Goal: Use online tool/utility: Utilize a website feature to perform a specific function

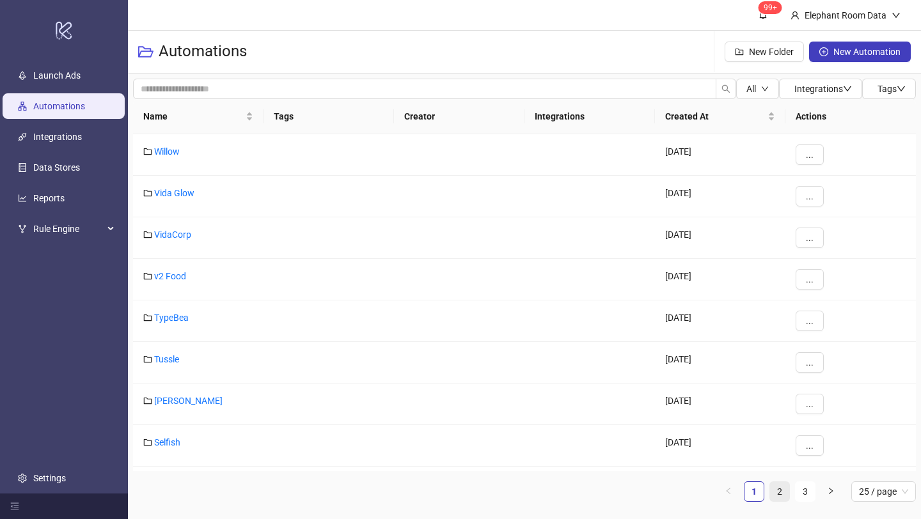
click at [771, 493] on link "2" at bounding box center [779, 491] width 19 height 19
click at [193, 404] on link "Bed Threads" at bounding box center [179, 401] width 50 height 10
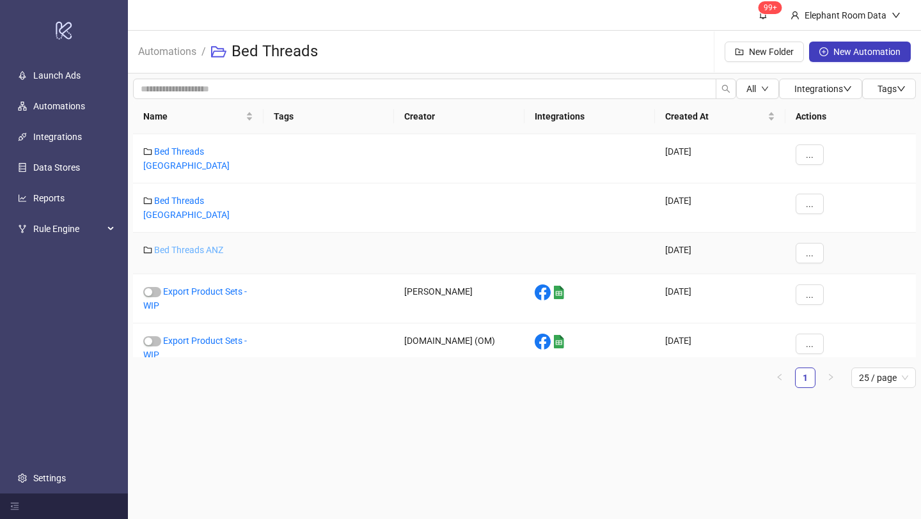
click at [215, 245] on link "Bed Threads ANZ" at bounding box center [188, 250] width 69 height 10
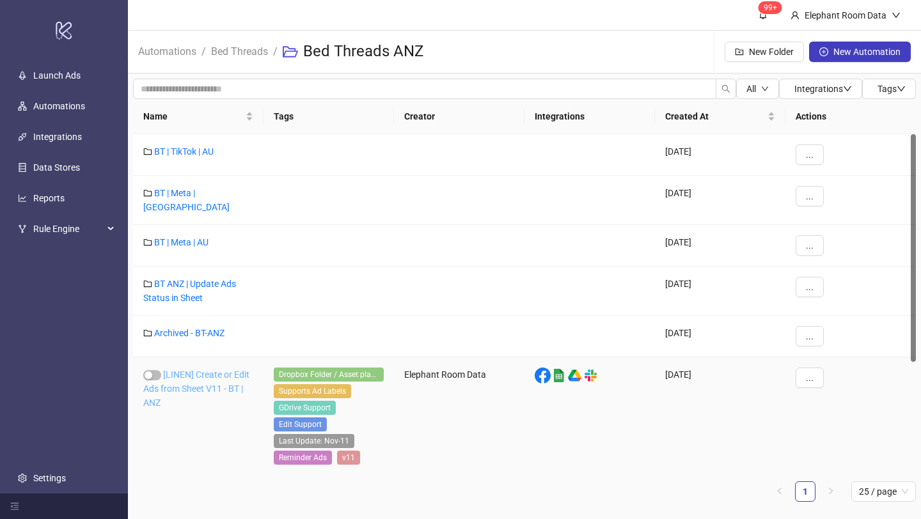
click at [221, 377] on link "[LINEN] Create or Edit Ads from Sheet V11 - BT | ANZ" at bounding box center [196, 389] width 106 height 38
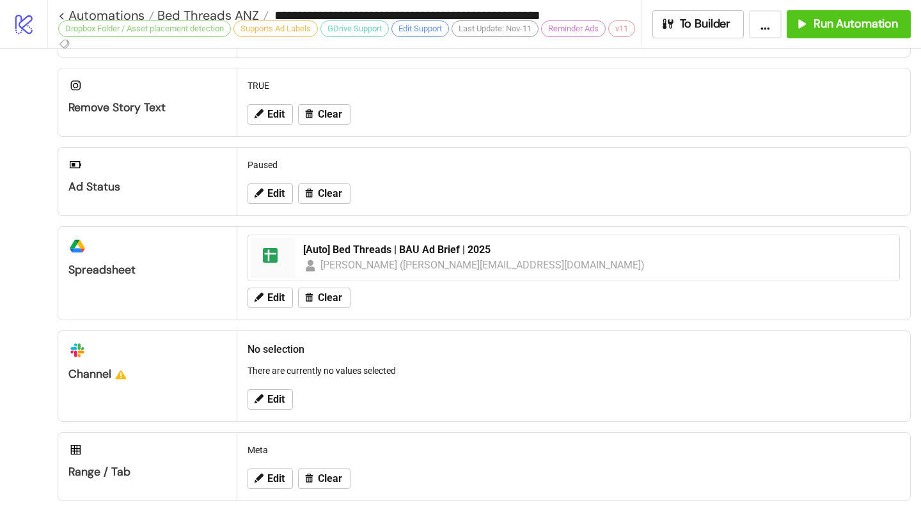
scroll to position [576, 0]
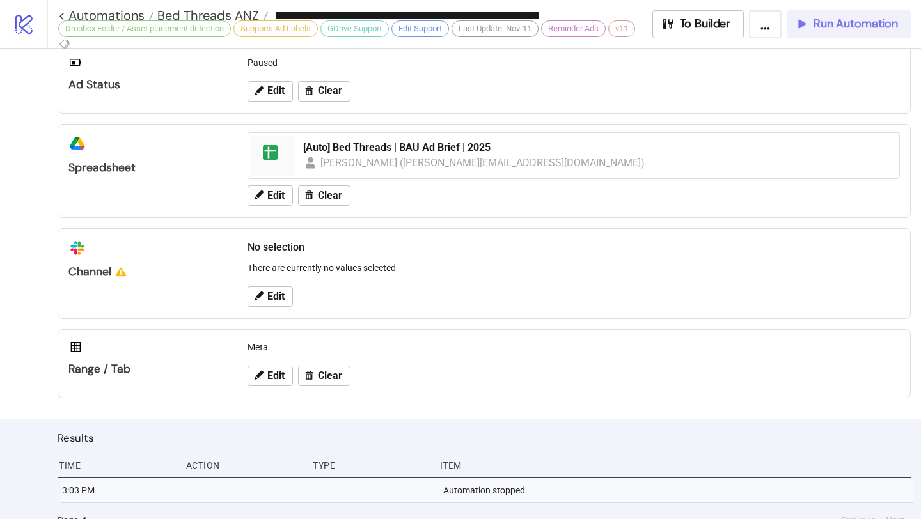
click at [799, 31] on button "Run Automation" at bounding box center [849, 24] width 124 height 28
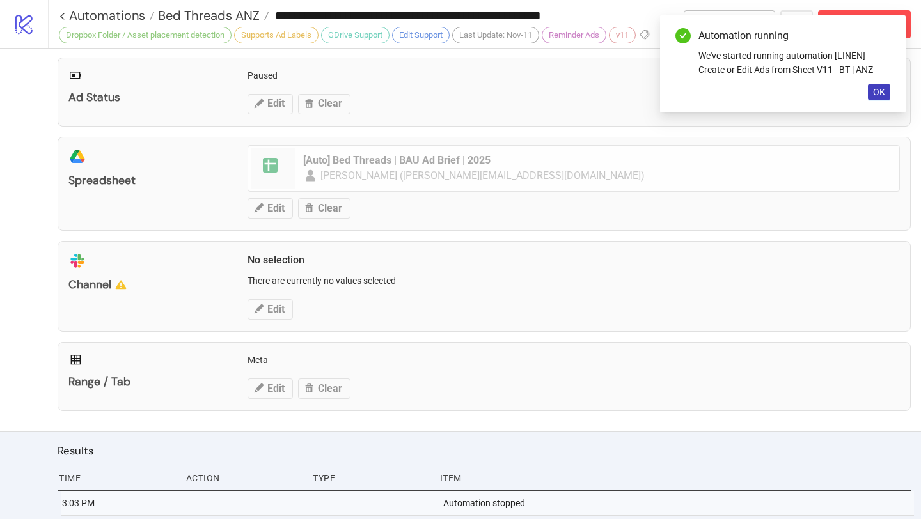
scroll to position [432, 0]
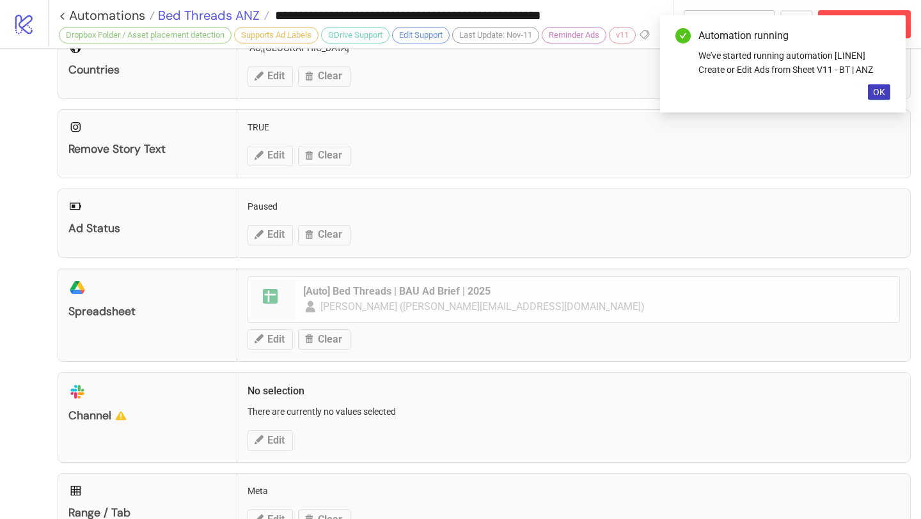
click at [231, 20] on span "Bed Threads ANZ" at bounding box center [207, 15] width 105 height 17
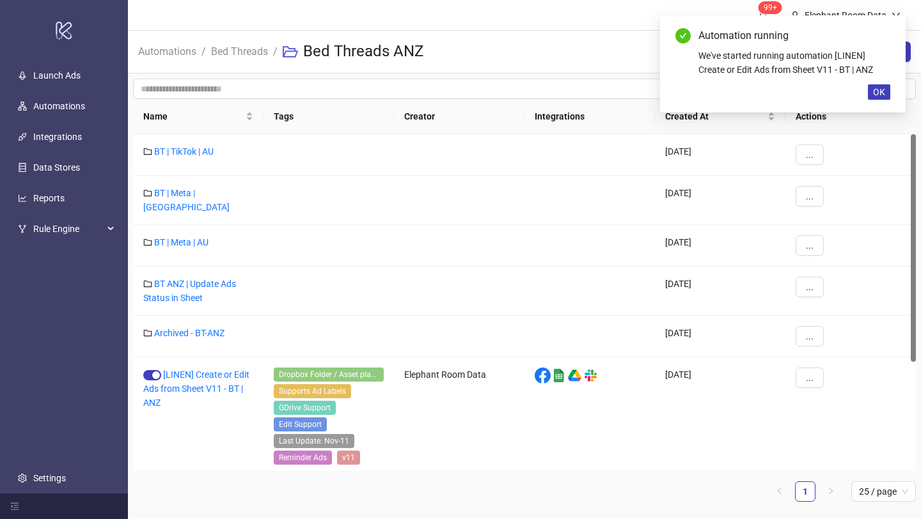
click at [229, 65] on li "Bed Threads" at bounding box center [239, 51] width 57 height 41
click at [230, 49] on link "Bed Threads" at bounding box center [240, 50] width 62 height 14
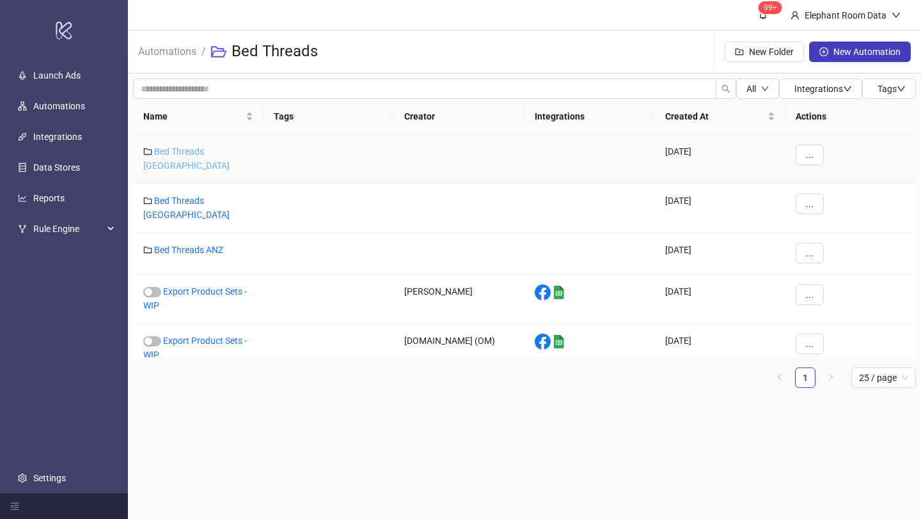
click at [213, 154] on link "Bed Threads [GEOGRAPHIC_DATA]" at bounding box center [186, 158] width 86 height 24
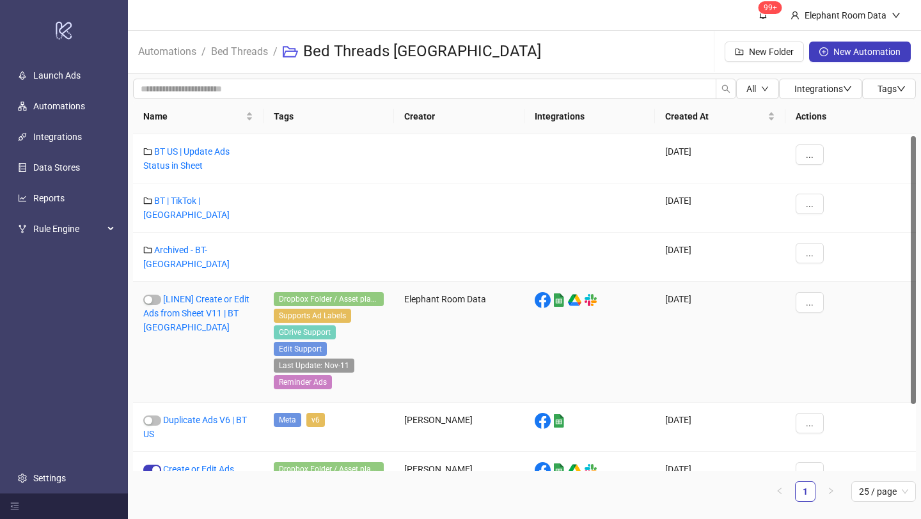
scroll to position [86, 0]
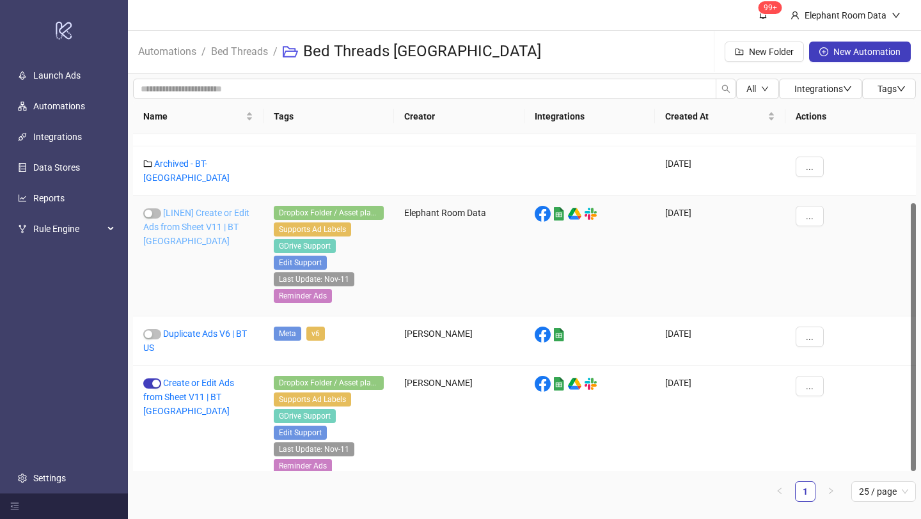
click at [232, 210] on link "[LINEN] Create or Edit Ads from Sheet V11 | BT [GEOGRAPHIC_DATA]" at bounding box center [196, 227] width 106 height 38
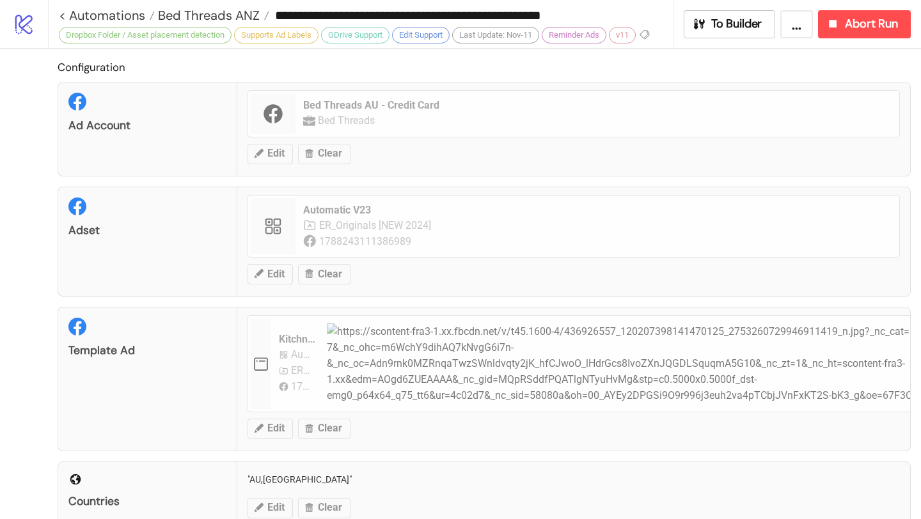
type input "**********"
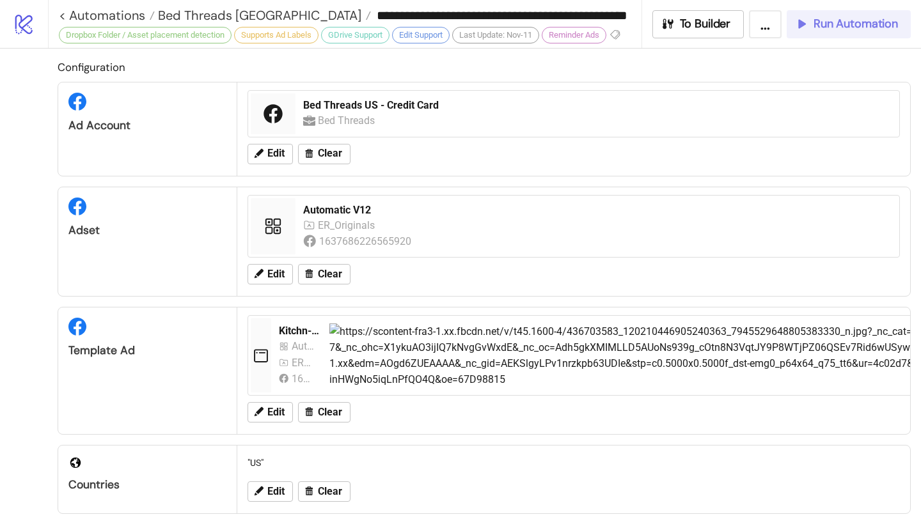
click at [828, 35] on button "Run Automation" at bounding box center [849, 24] width 124 height 28
click at [255, 10] on span "Bed Threads [GEOGRAPHIC_DATA]" at bounding box center [258, 15] width 207 height 17
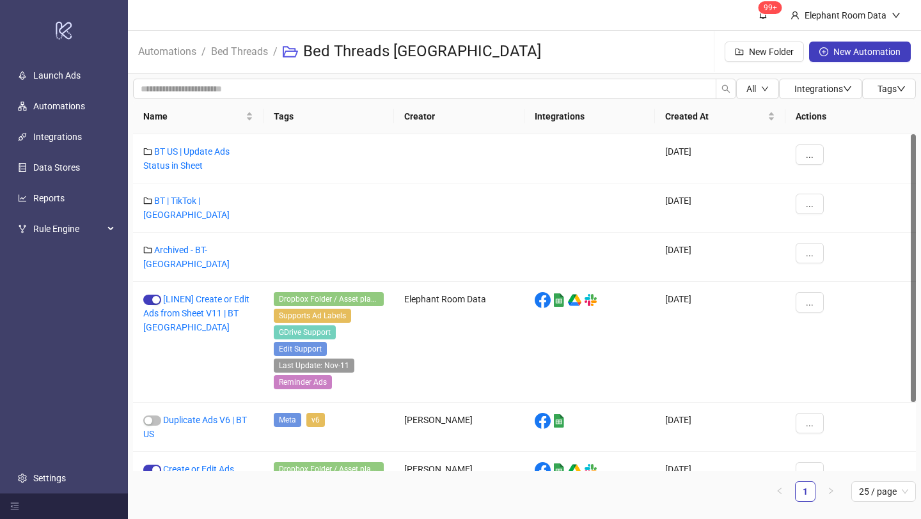
click at [252, 62] on li "Bed Threads" at bounding box center [239, 51] width 57 height 41
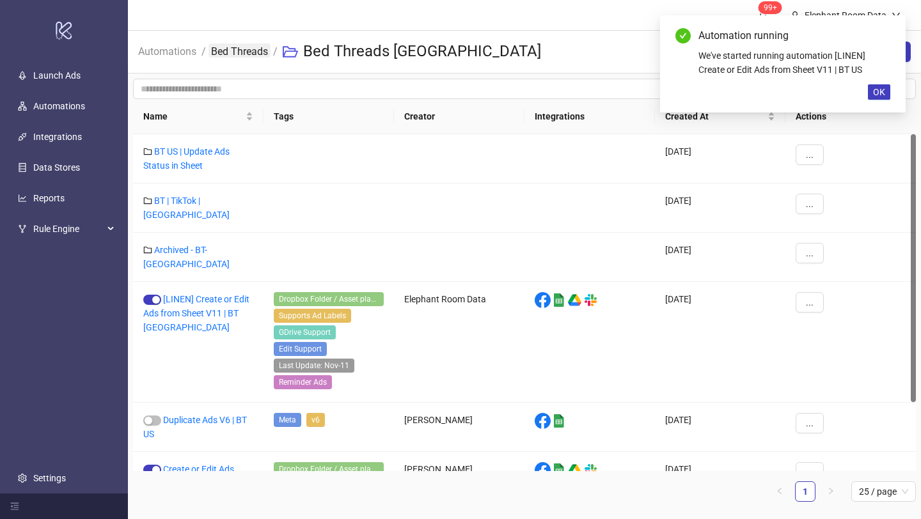
click at [251, 52] on link "Bed Threads" at bounding box center [240, 50] width 62 height 14
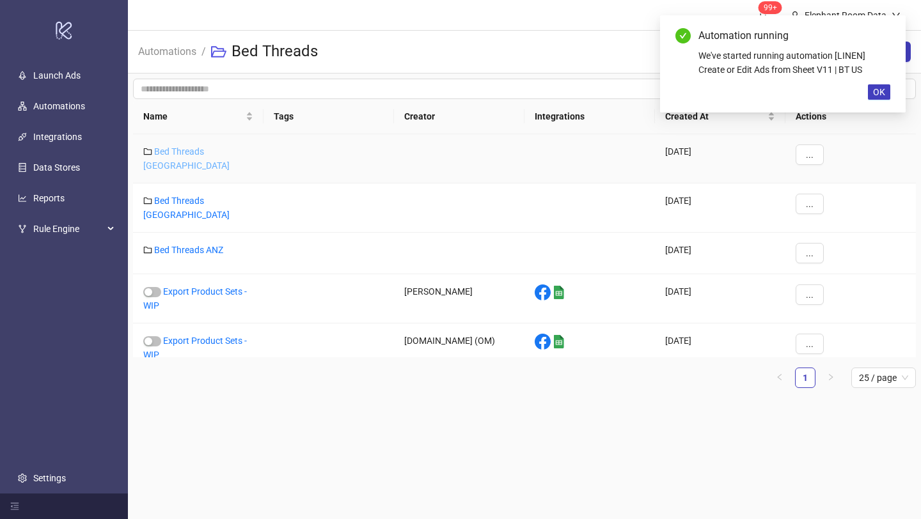
click at [214, 151] on link "Bed Threads [GEOGRAPHIC_DATA]" at bounding box center [186, 158] width 86 height 24
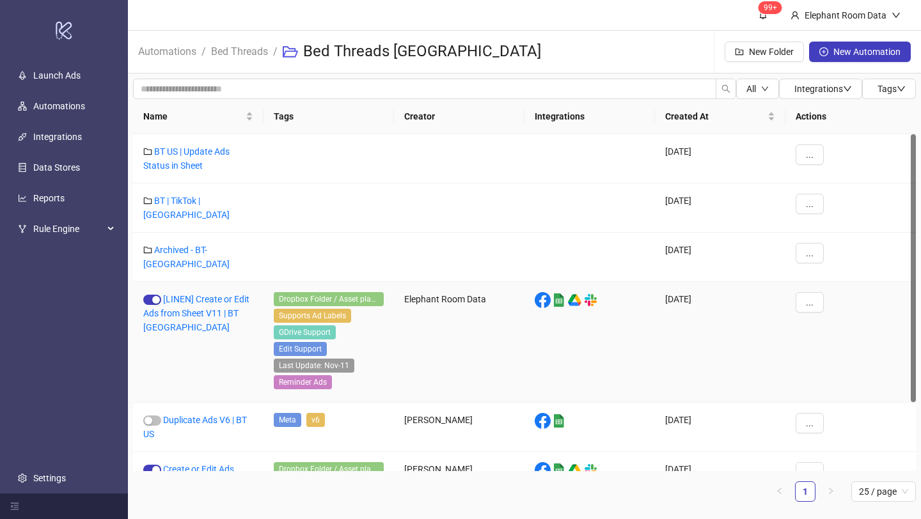
click at [217, 282] on div "[LINEN] Create or Edit Ads from Sheet V11 | BT [GEOGRAPHIC_DATA]" at bounding box center [198, 342] width 130 height 121
click at [215, 294] on link "[LINEN] Create or Edit Ads from Sheet V11 | BT [GEOGRAPHIC_DATA]" at bounding box center [196, 313] width 106 height 38
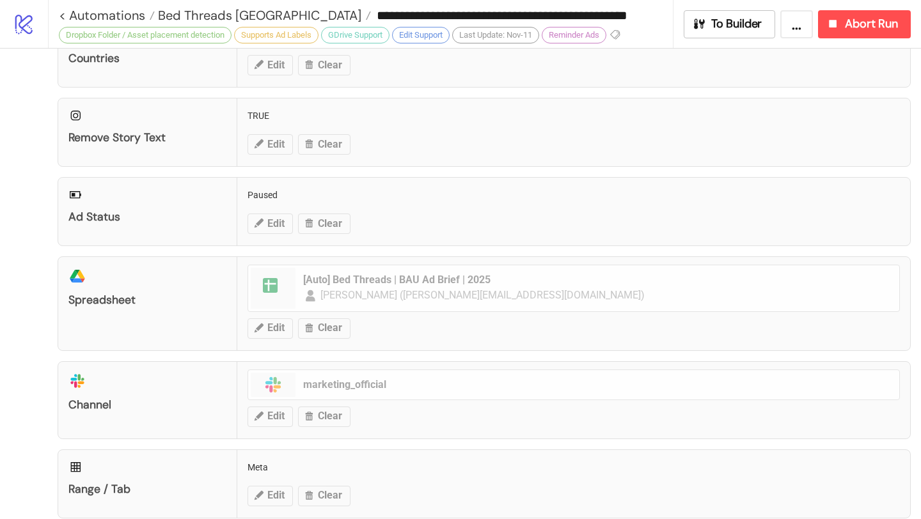
scroll to position [565, 0]
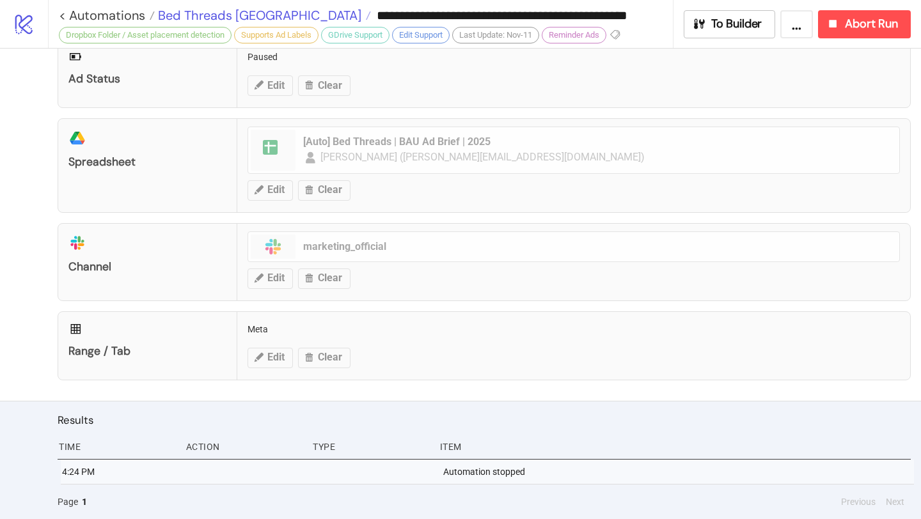
click at [209, 16] on span "Bed Threads [GEOGRAPHIC_DATA]" at bounding box center [258, 15] width 207 height 17
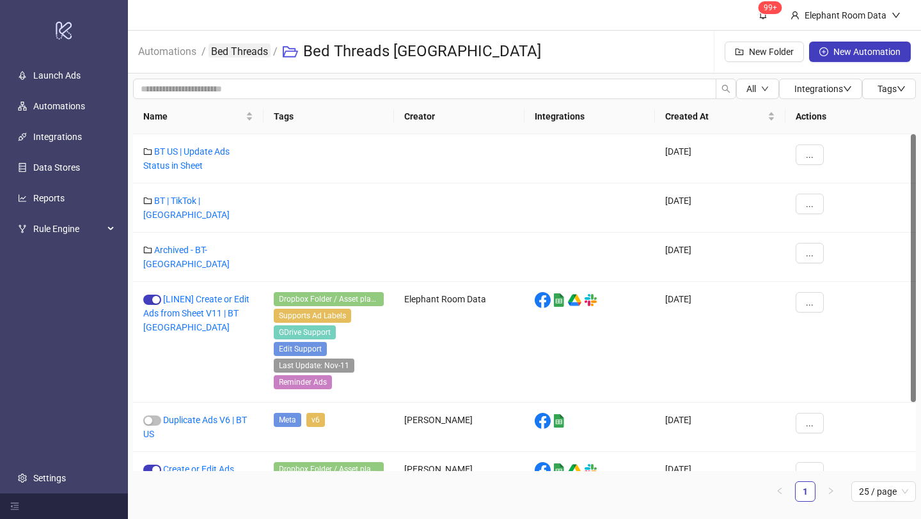
click at [241, 56] on link "Bed Threads" at bounding box center [240, 50] width 62 height 14
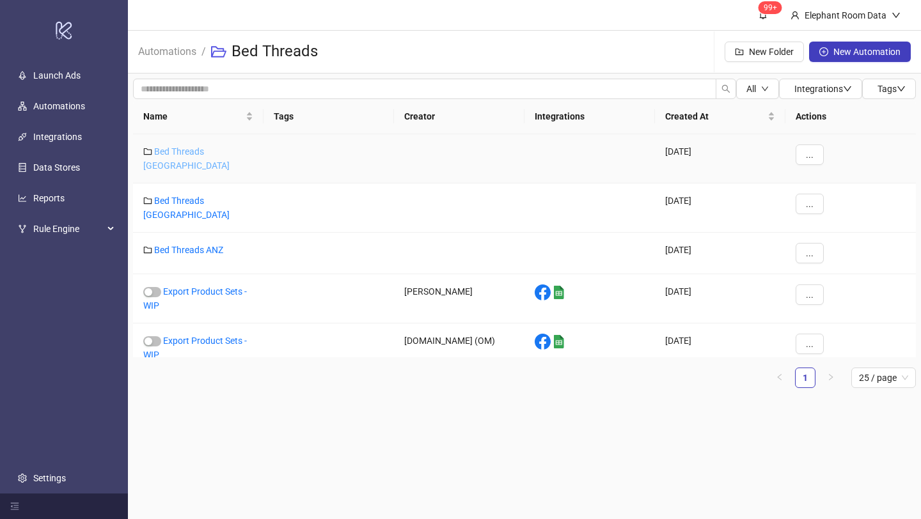
click at [217, 152] on link "Bed Threads [GEOGRAPHIC_DATA]" at bounding box center [186, 158] width 86 height 24
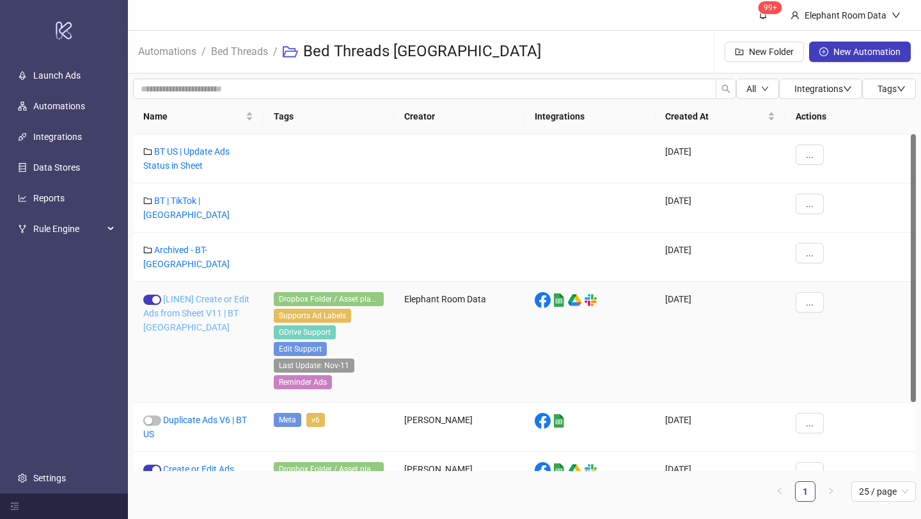
click at [219, 294] on link "[LINEN] Create or Edit Ads from Sheet V11 | BT [GEOGRAPHIC_DATA]" at bounding box center [196, 313] width 106 height 38
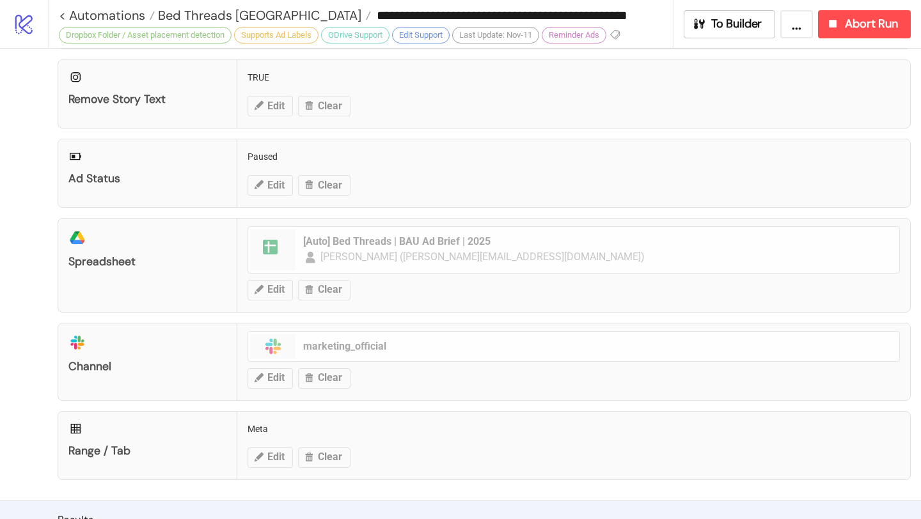
scroll to position [565, 0]
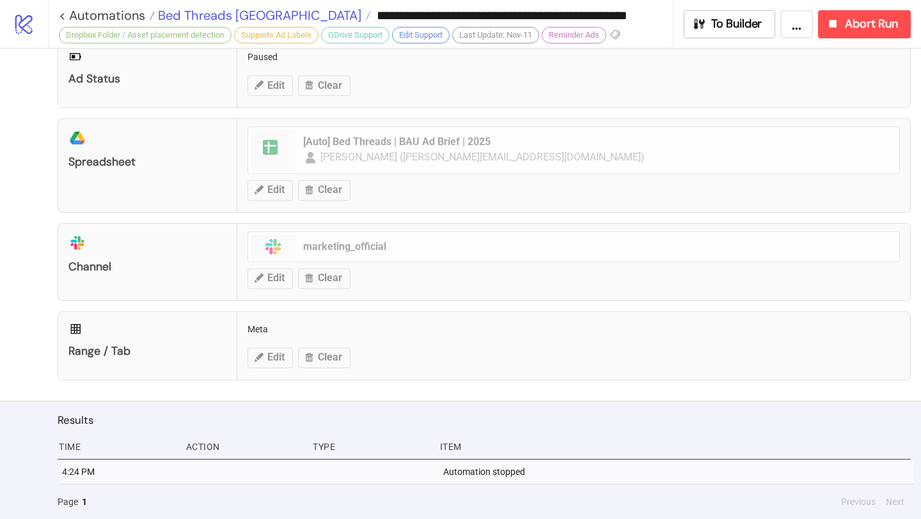
click at [228, 13] on span "Bed Threads [GEOGRAPHIC_DATA]" at bounding box center [258, 15] width 207 height 17
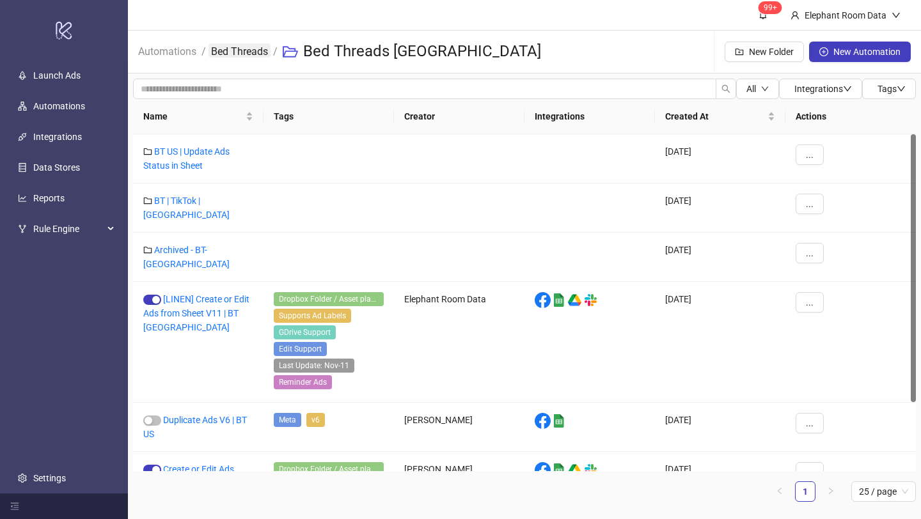
click at [245, 52] on link "Bed Threads" at bounding box center [240, 50] width 62 height 14
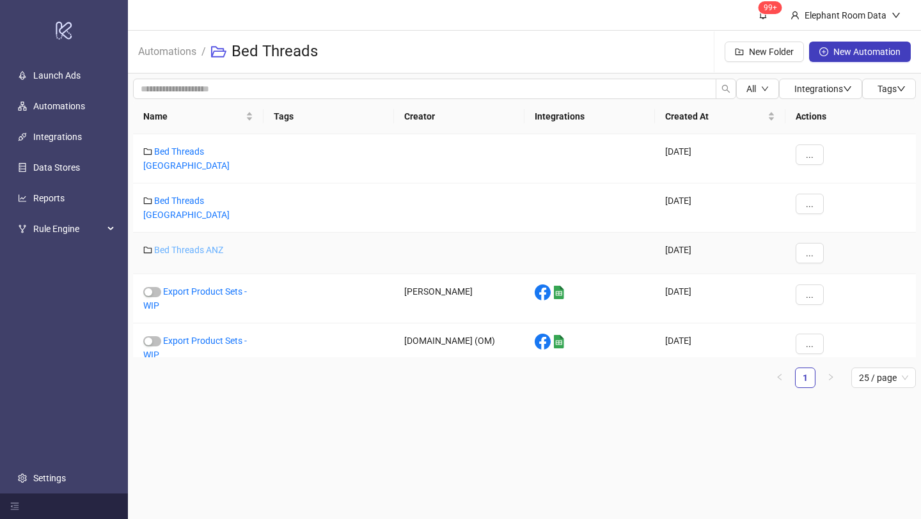
click at [219, 245] on link "Bed Threads ANZ" at bounding box center [188, 250] width 69 height 10
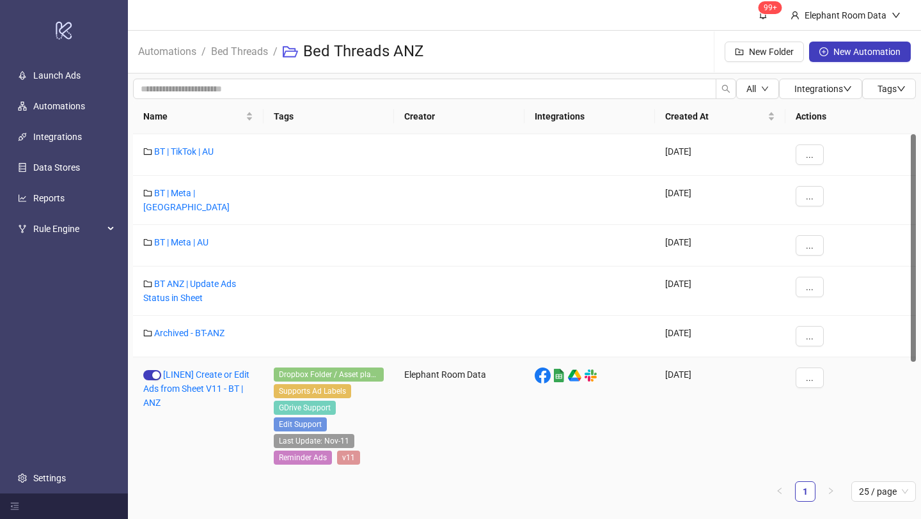
click at [207, 372] on div "[LINEN] Create or Edit Ads from Sheet V11 - BT | ANZ" at bounding box center [198, 418] width 130 height 121
click at [207, 370] on link "[LINEN] Create or Edit Ads from Sheet V11 - BT | ANZ" at bounding box center [196, 389] width 106 height 38
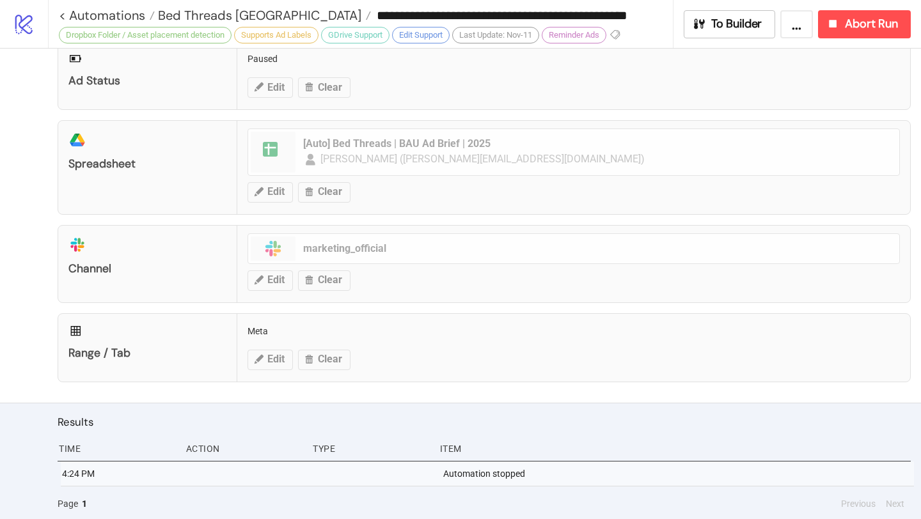
type input "**********"
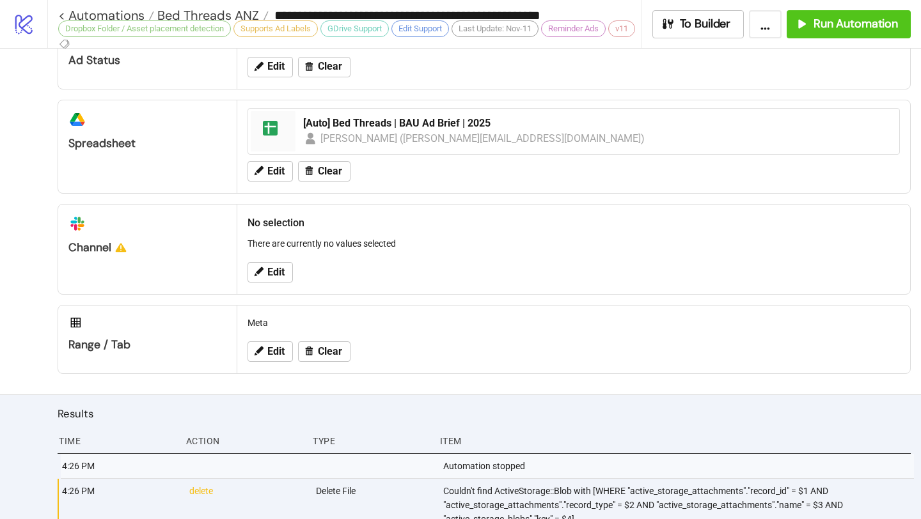
scroll to position [610, 0]
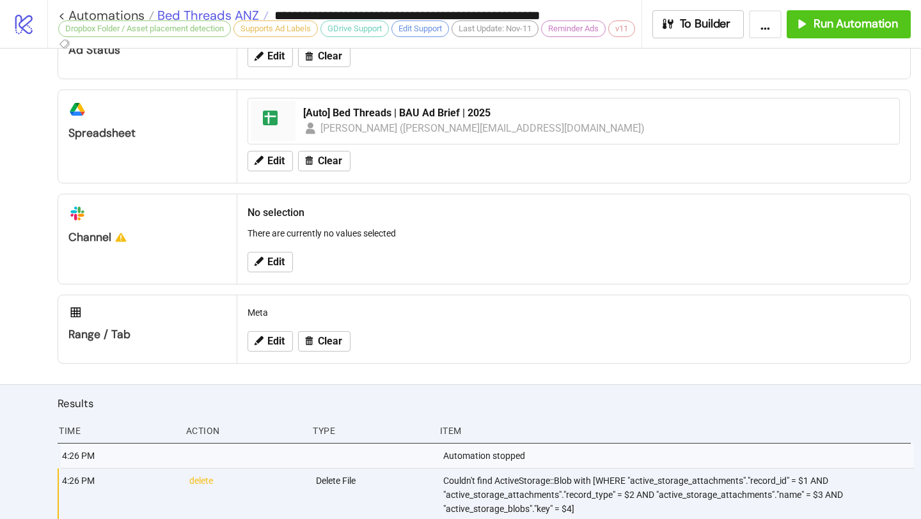
click at [228, 15] on span "Bed Threads ANZ" at bounding box center [206, 15] width 105 height 17
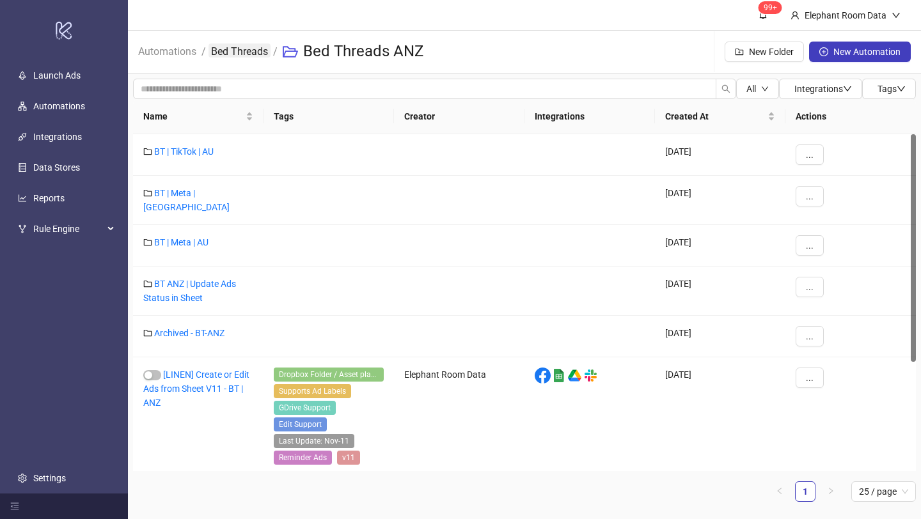
click at [246, 51] on link "Bed Threads" at bounding box center [240, 50] width 62 height 14
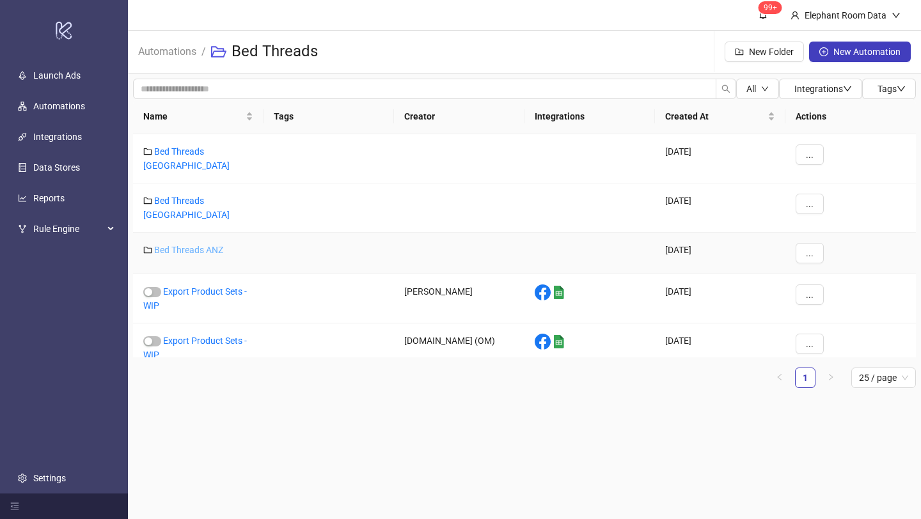
click at [213, 245] on link "Bed Threads ANZ" at bounding box center [188, 250] width 69 height 10
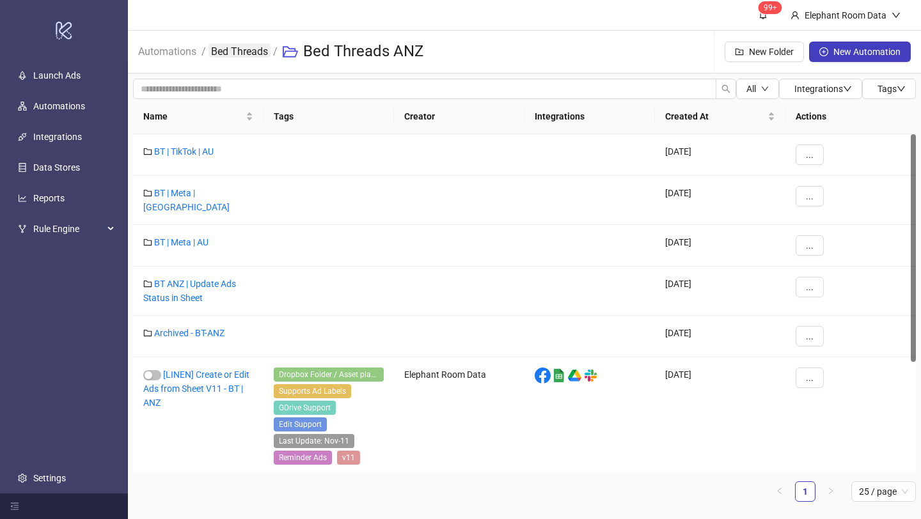
click at [249, 55] on link "Bed Threads" at bounding box center [240, 50] width 62 height 14
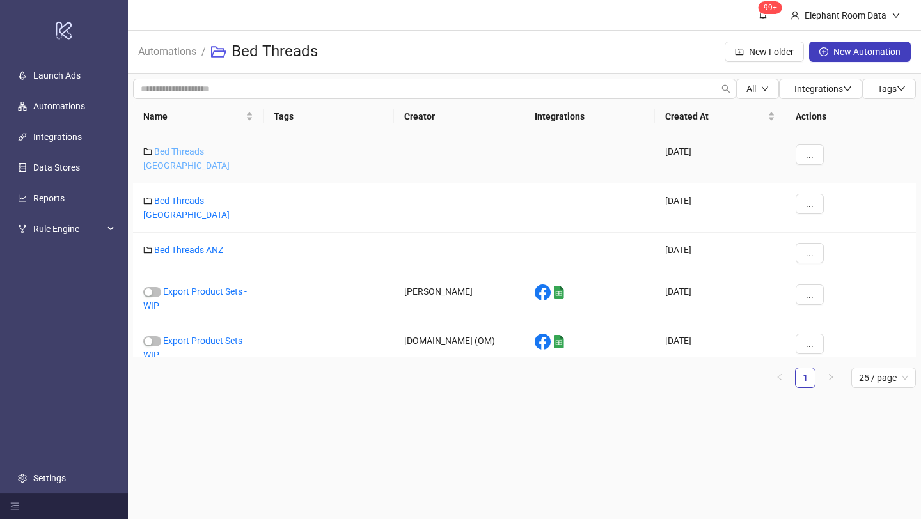
click at [219, 151] on link "Bed Threads [GEOGRAPHIC_DATA]" at bounding box center [186, 158] width 86 height 24
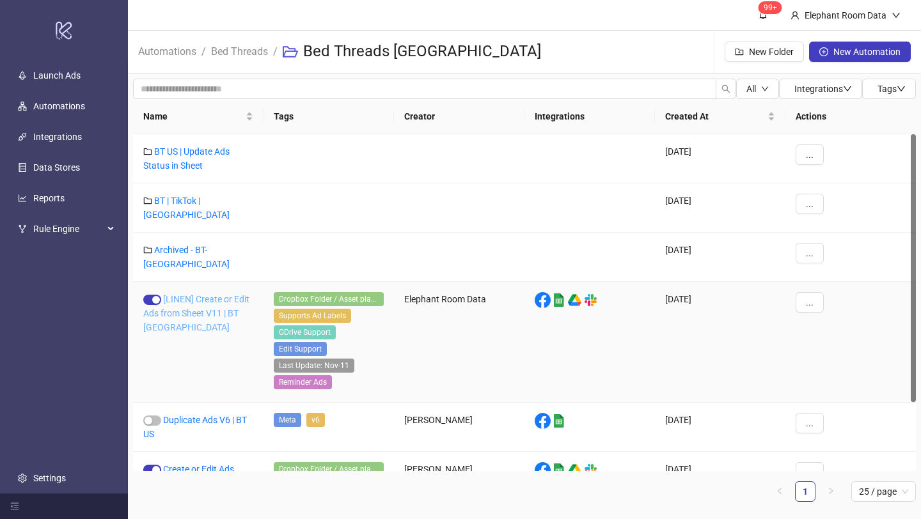
click at [209, 294] on link "[LINEN] Create or Edit Ads from Sheet V11 | BT [GEOGRAPHIC_DATA]" at bounding box center [196, 313] width 106 height 38
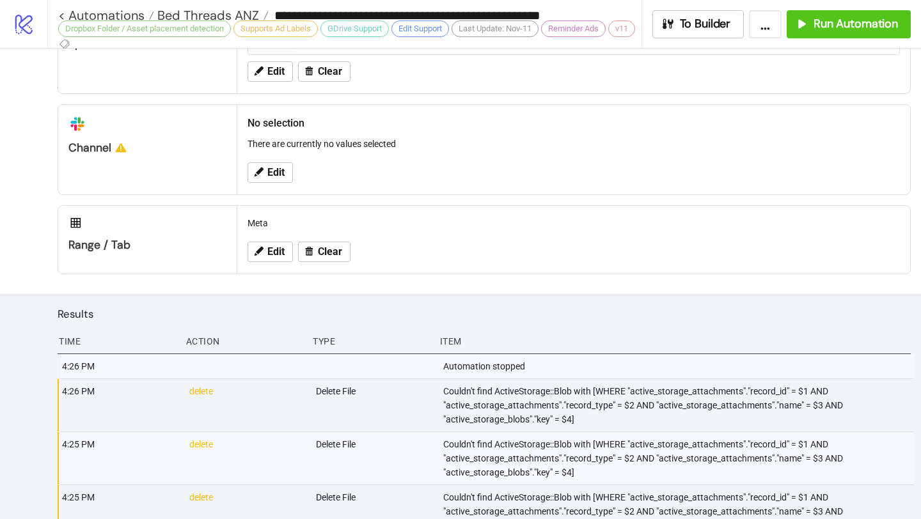
scroll to position [862, 0]
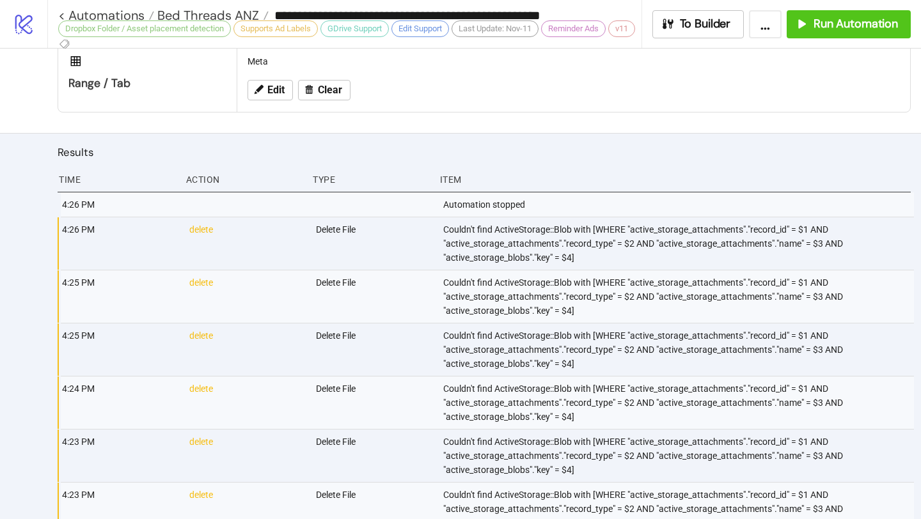
click at [240, 6] on div "**********" at bounding box center [349, 15] width 583 height 19
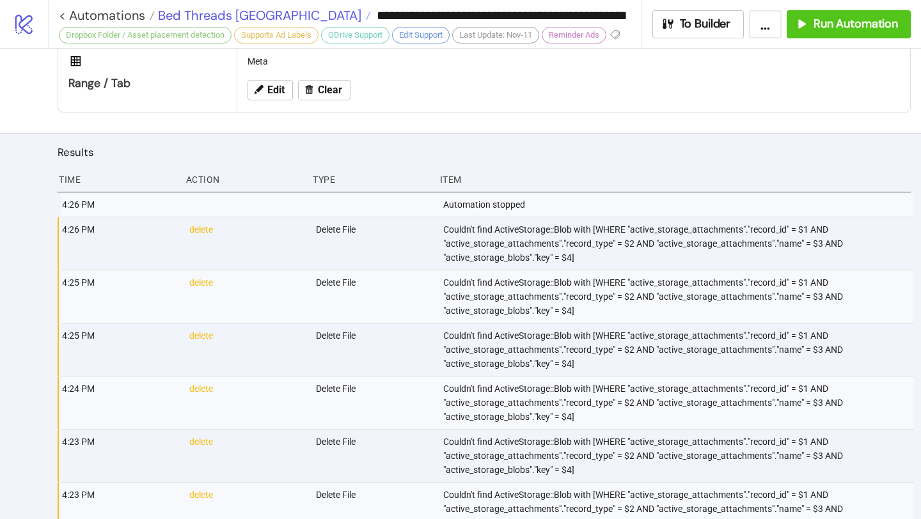
click at [240, 14] on span "Bed Threads [GEOGRAPHIC_DATA]" at bounding box center [258, 15] width 207 height 17
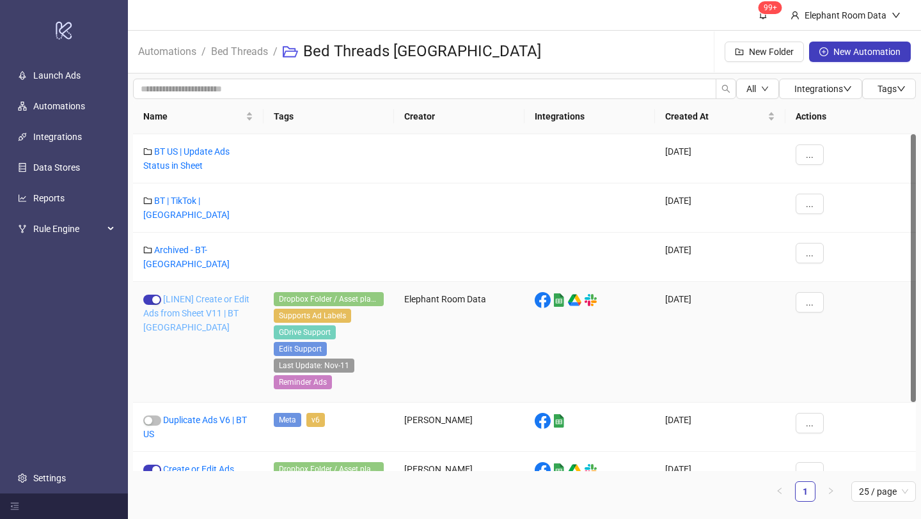
click at [215, 294] on link "[LINEN] Create or Edit Ads from Sheet V11 | BT [GEOGRAPHIC_DATA]" at bounding box center [196, 313] width 106 height 38
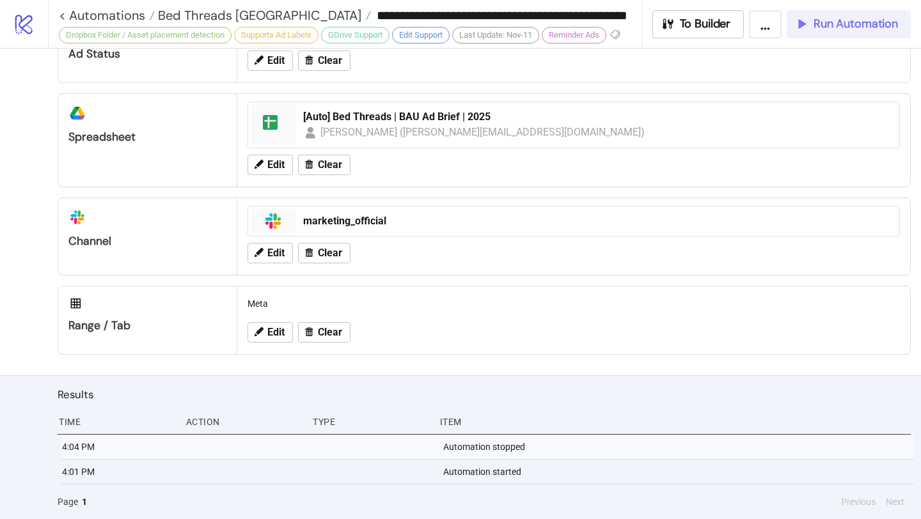
scroll to position [590, 0]
click at [830, 24] on span "Run Automation" at bounding box center [856, 24] width 84 height 15
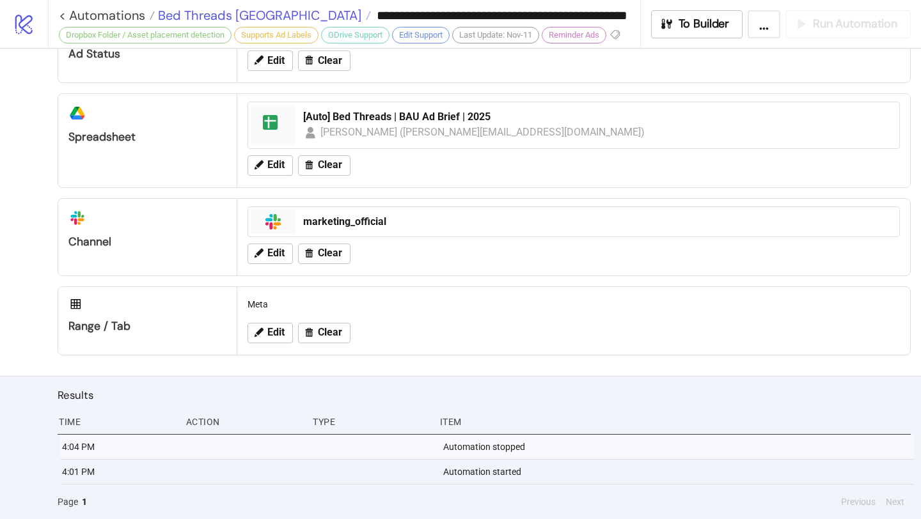
click at [241, 12] on span "Bed Threads [GEOGRAPHIC_DATA]" at bounding box center [258, 15] width 207 height 17
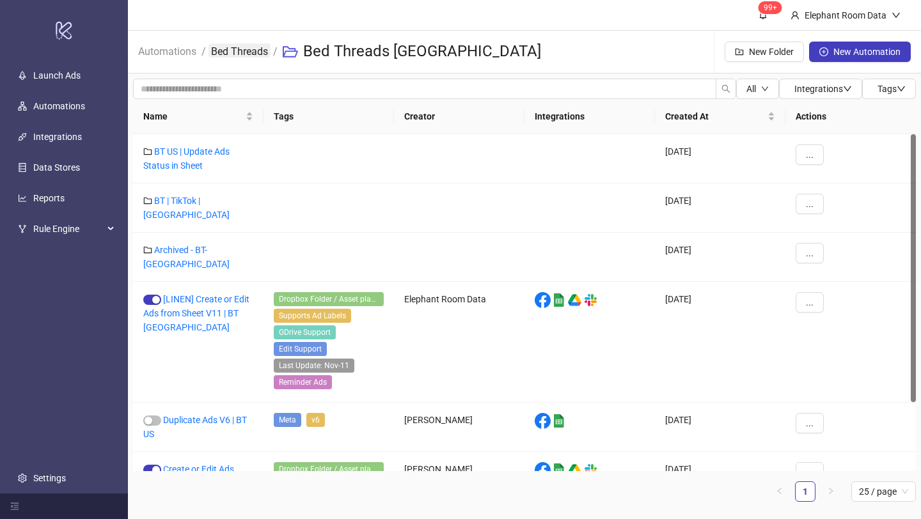
click at [235, 51] on link "Bed Threads" at bounding box center [240, 50] width 62 height 14
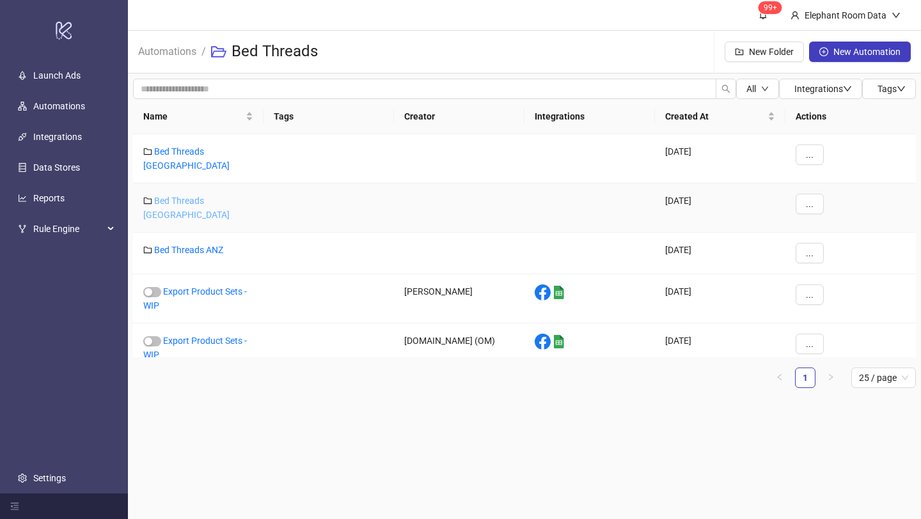
click at [200, 196] on link "Bed Threads [GEOGRAPHIC_DATA]" at bounding box center [186, 208] width 86 height 24
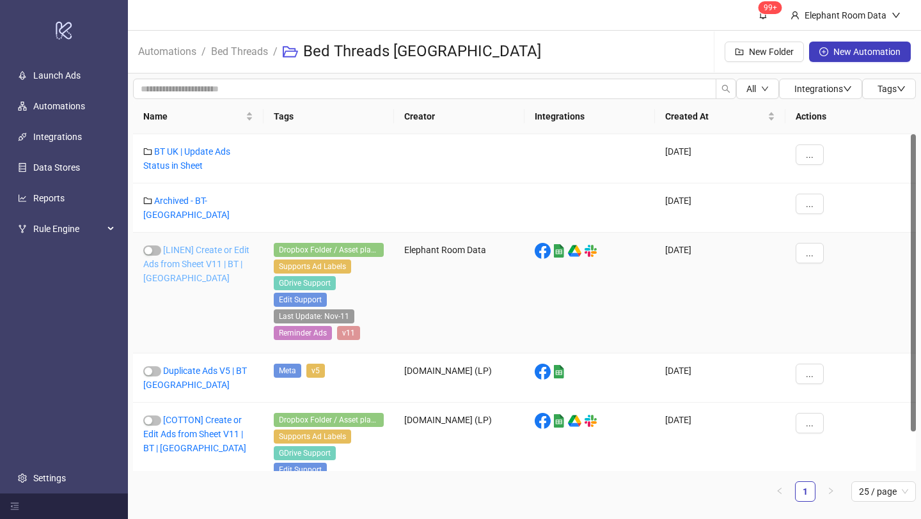
click at [217, 245] on link "[LINEN] Create or Edit Ads from Sheet V11 | BT | [GEOGRAPHIC_DATA]" at bounding box center [196, 264] width 106 height 38
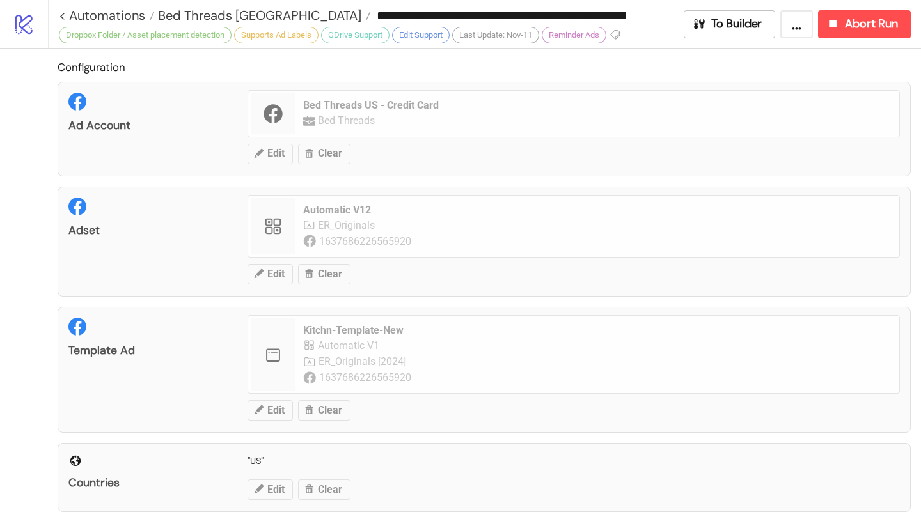
type input "**********"
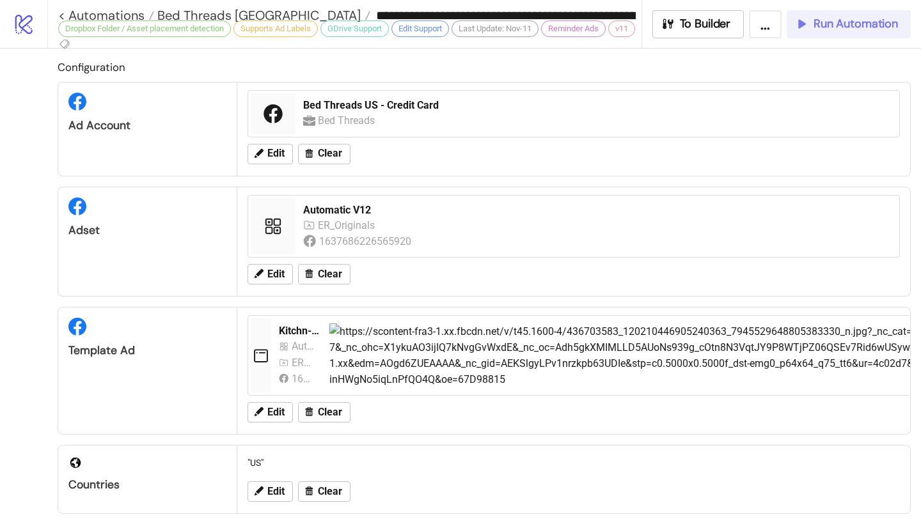
click at [846, 11] on button "Run Automation" at bounding box center [849, 24] width 124 height 28
